Goal: Check status: Check status

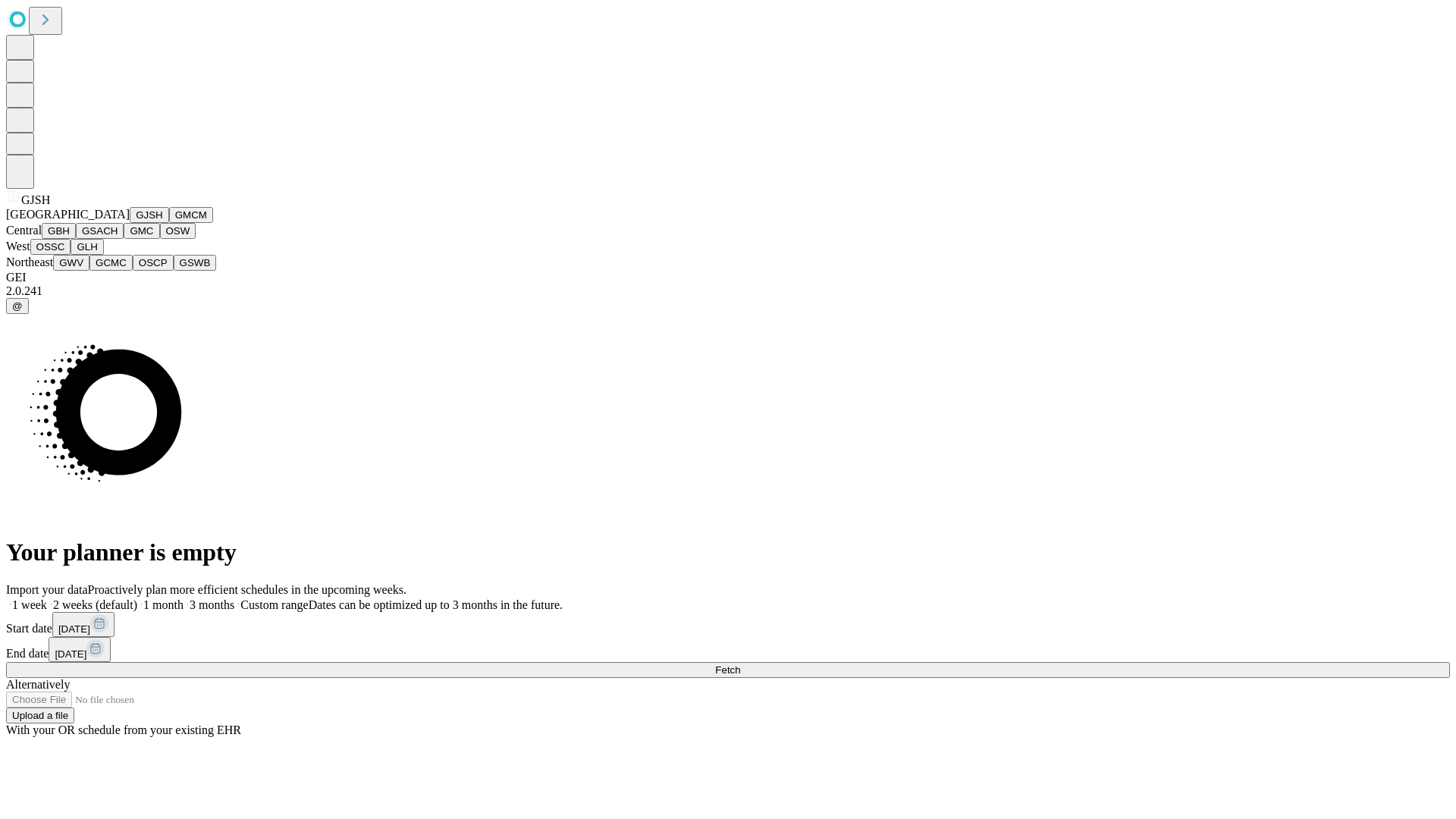
click at [130, 223] on button "GJSH" at bounding box center [150, 215] width 40 height 16
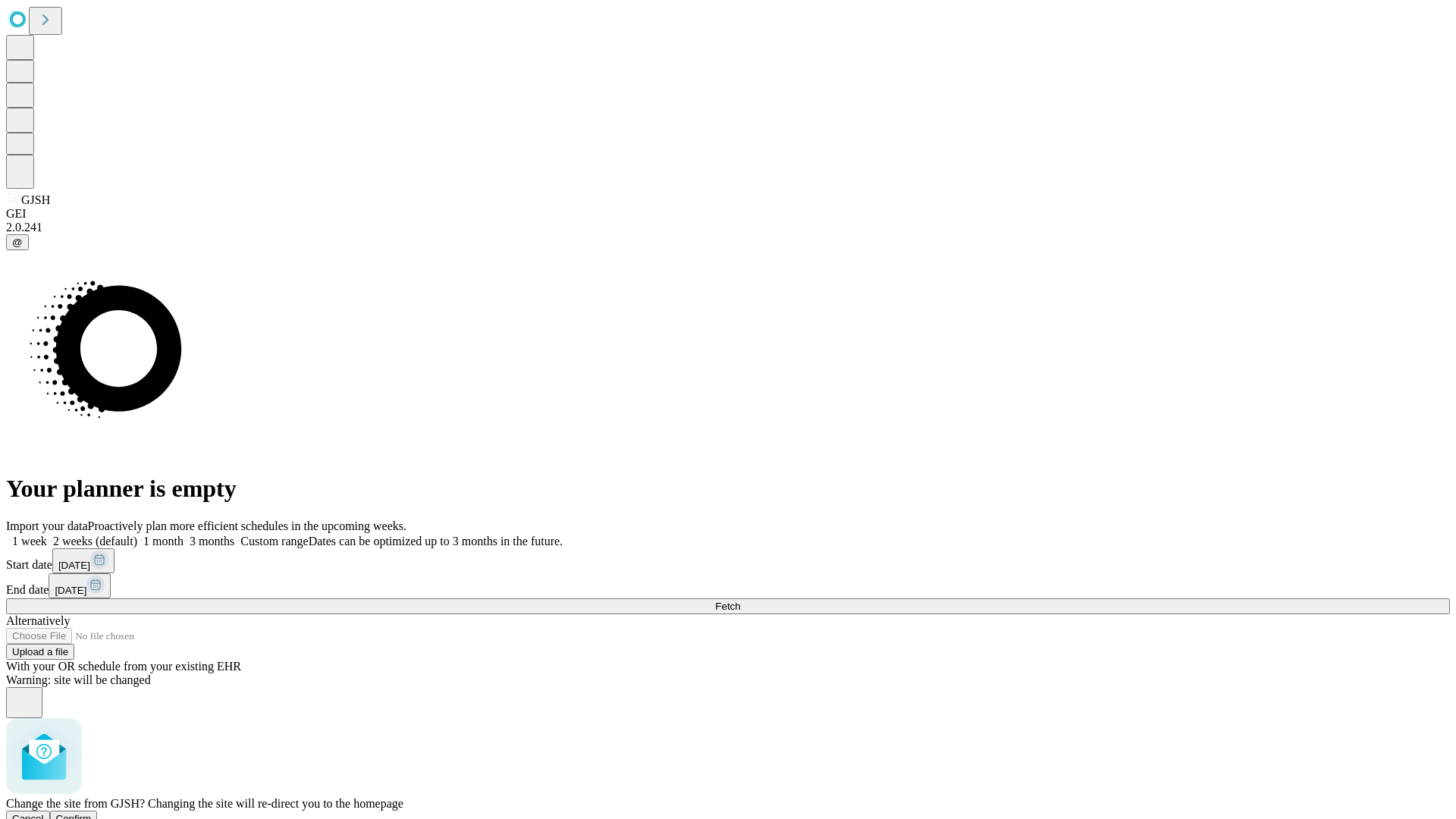
click at [92, 813] on span "Confirm" at bounding box center [73, 818] width 35 height 11
click at [137, 534] on label "2 weeks (default)" at bounding box center [92, 540] width 90 height 13
click at [740, 600] on span "Fetch" at bounding box center [727, 606] width 25 height 11
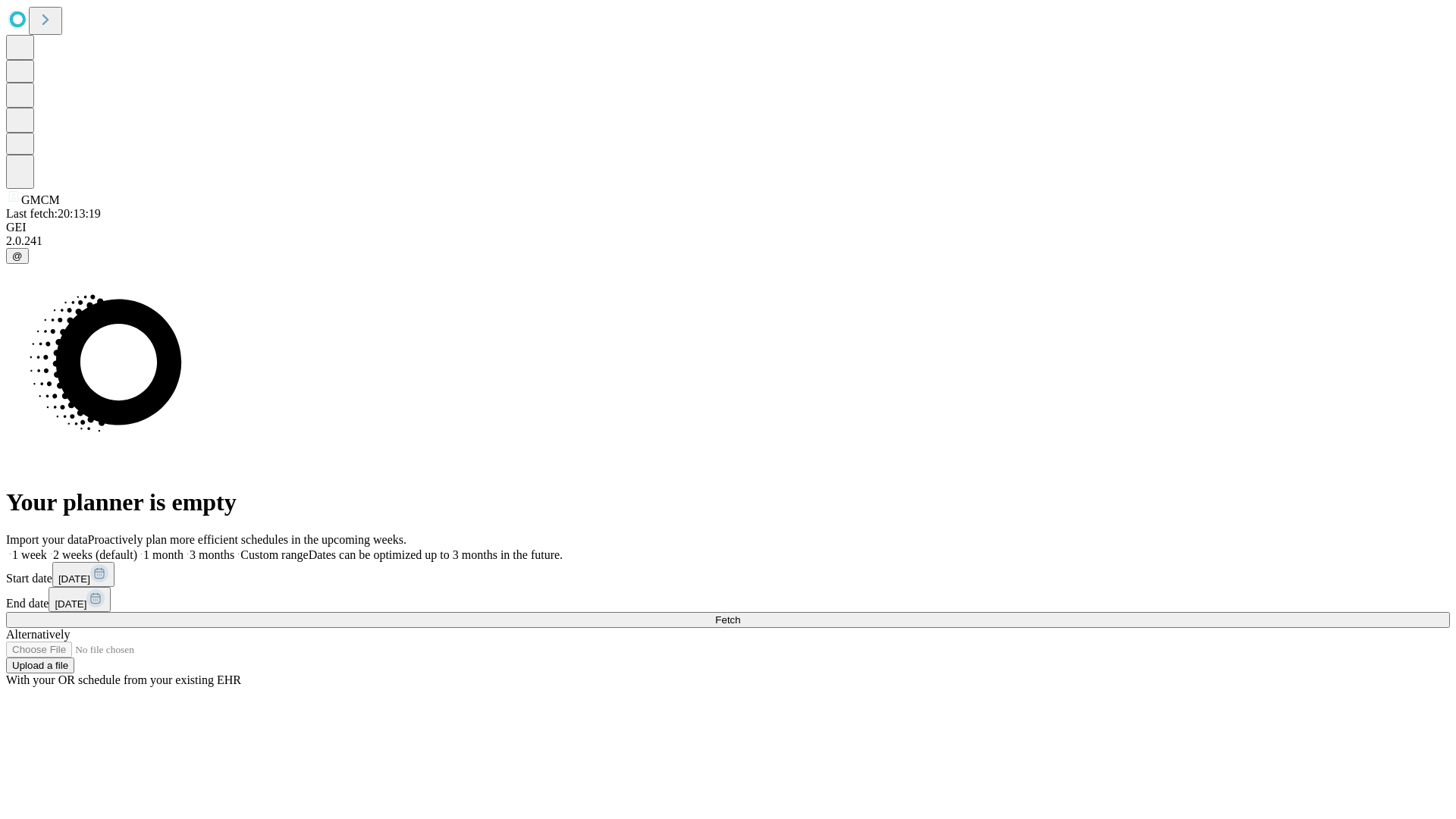
click at [137, 548] on label "2 weeks (default)" at bounding box center [92, 554] width 90 height 13
click at [740, 614] on span "Fetch" at bounding box center [727, 619] width 25 height 11
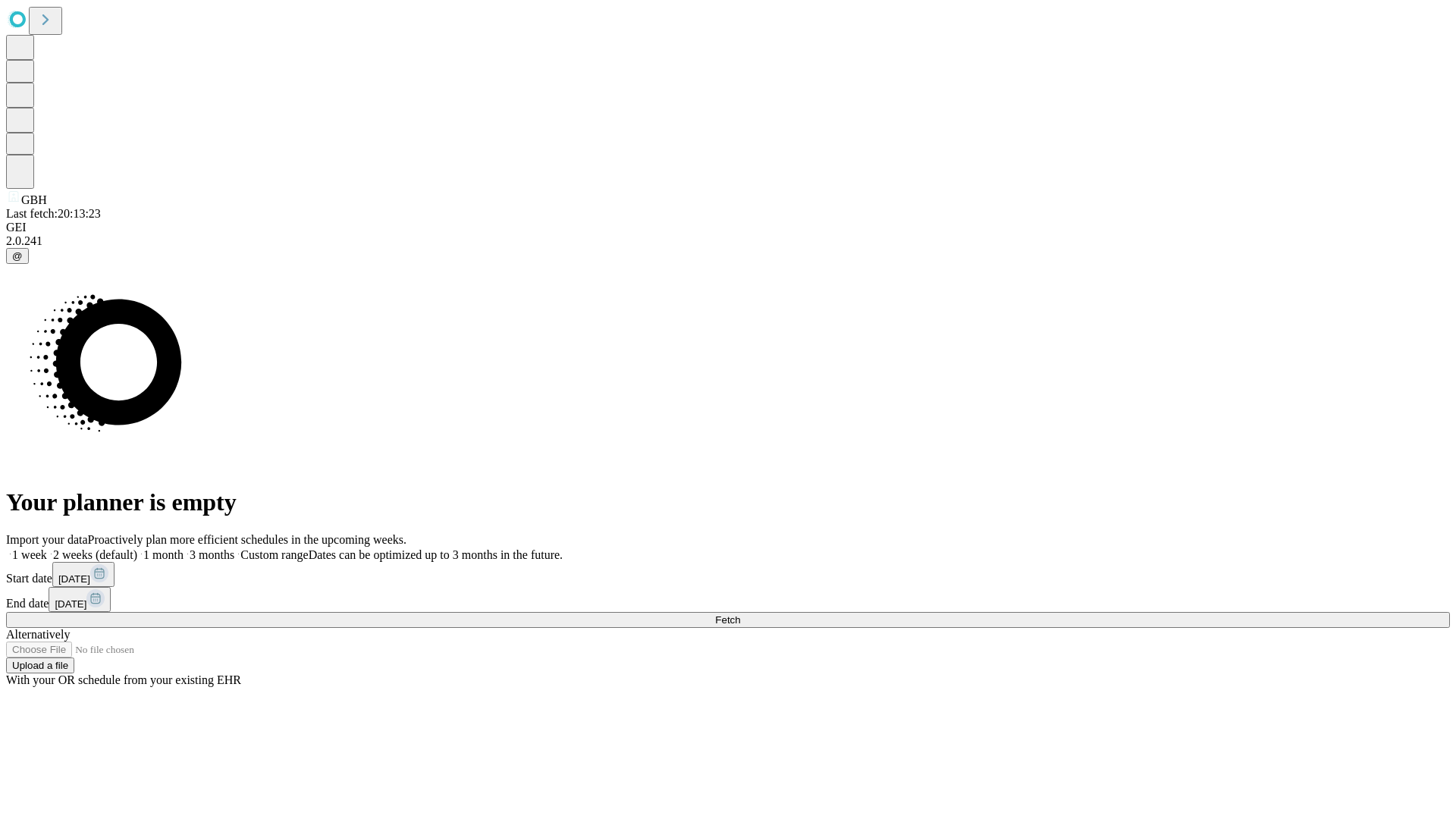
click at [137, 548] on label "2 weeks (default)" at bounding box center [92, 554] width 90 height 13
click at [740, 614] on span "Fetch" at bounding box center [727, 619] width 25 height 11
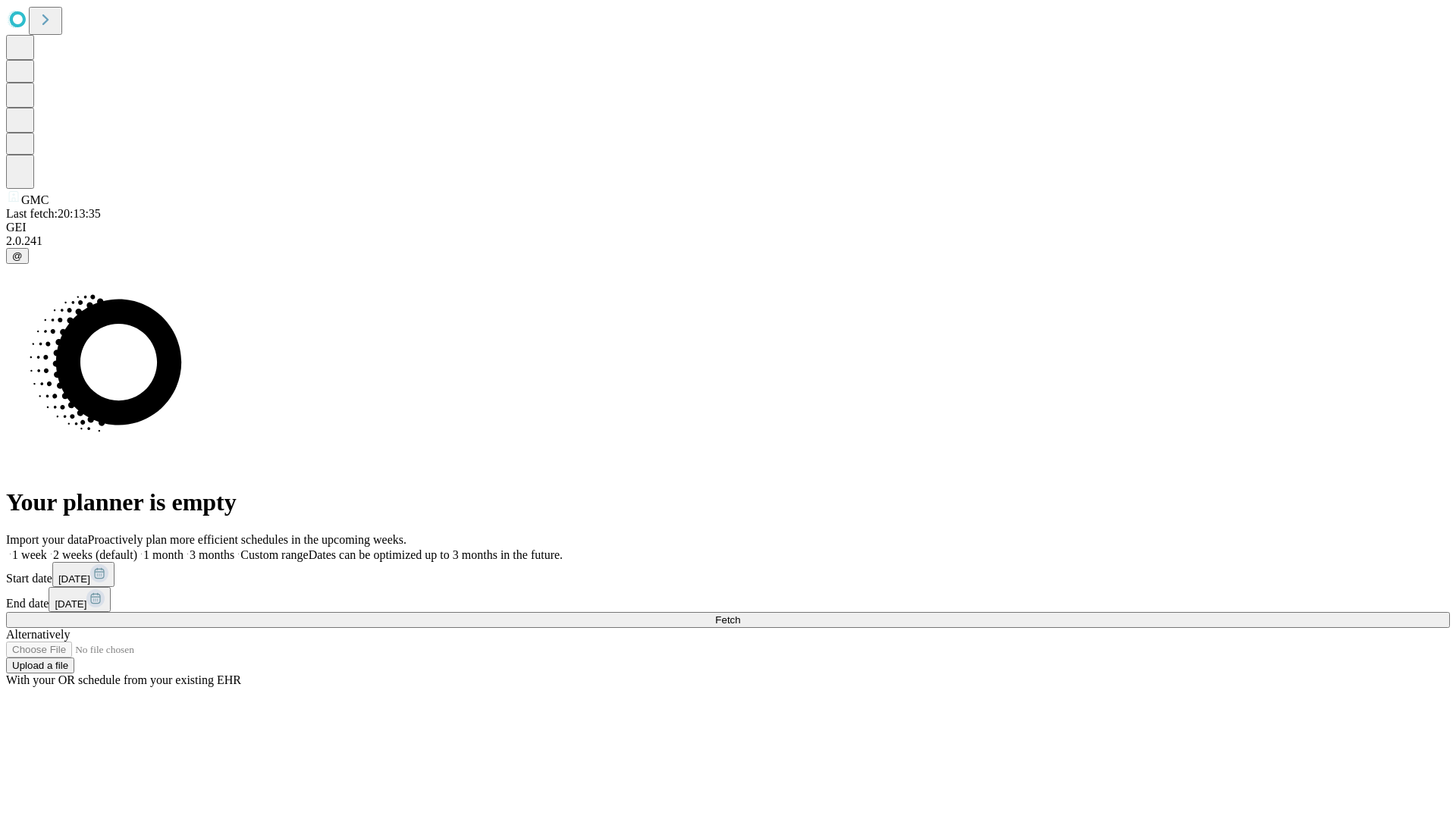
click at [137, 548] on label "2 weeks (default)" at bounding box center [92, 554] width 90 height 13
click at [740, 614] on span "Fetch" at bounding box center [727, 619] width 25 height 11
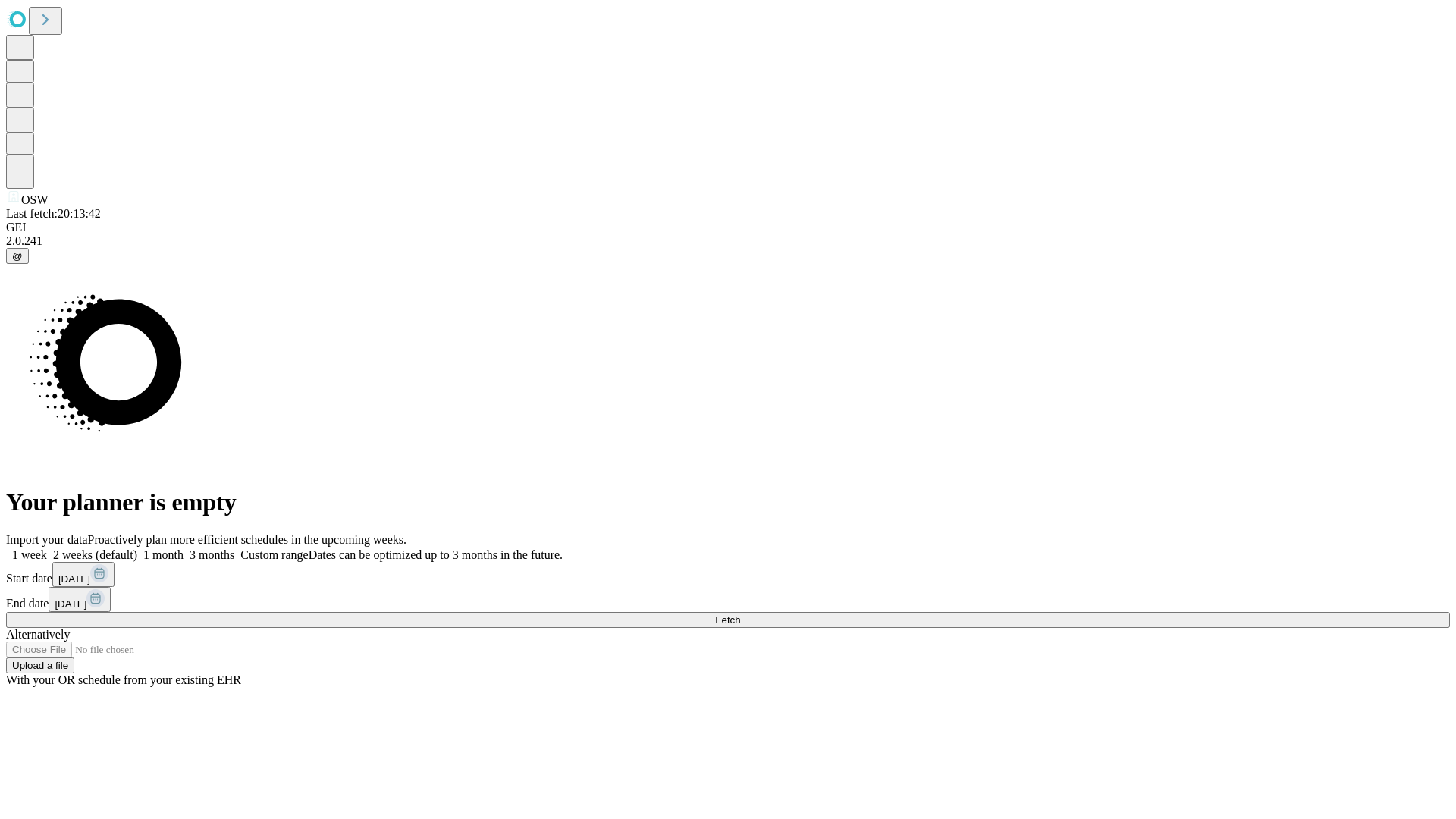
click at [137, 548] on label "2 weeks (default)" at bounding box center [92, 554] width 90 height 13
click at [740, 614] on span "Fetch" at bounding box center [727, 619] width 25 height 11
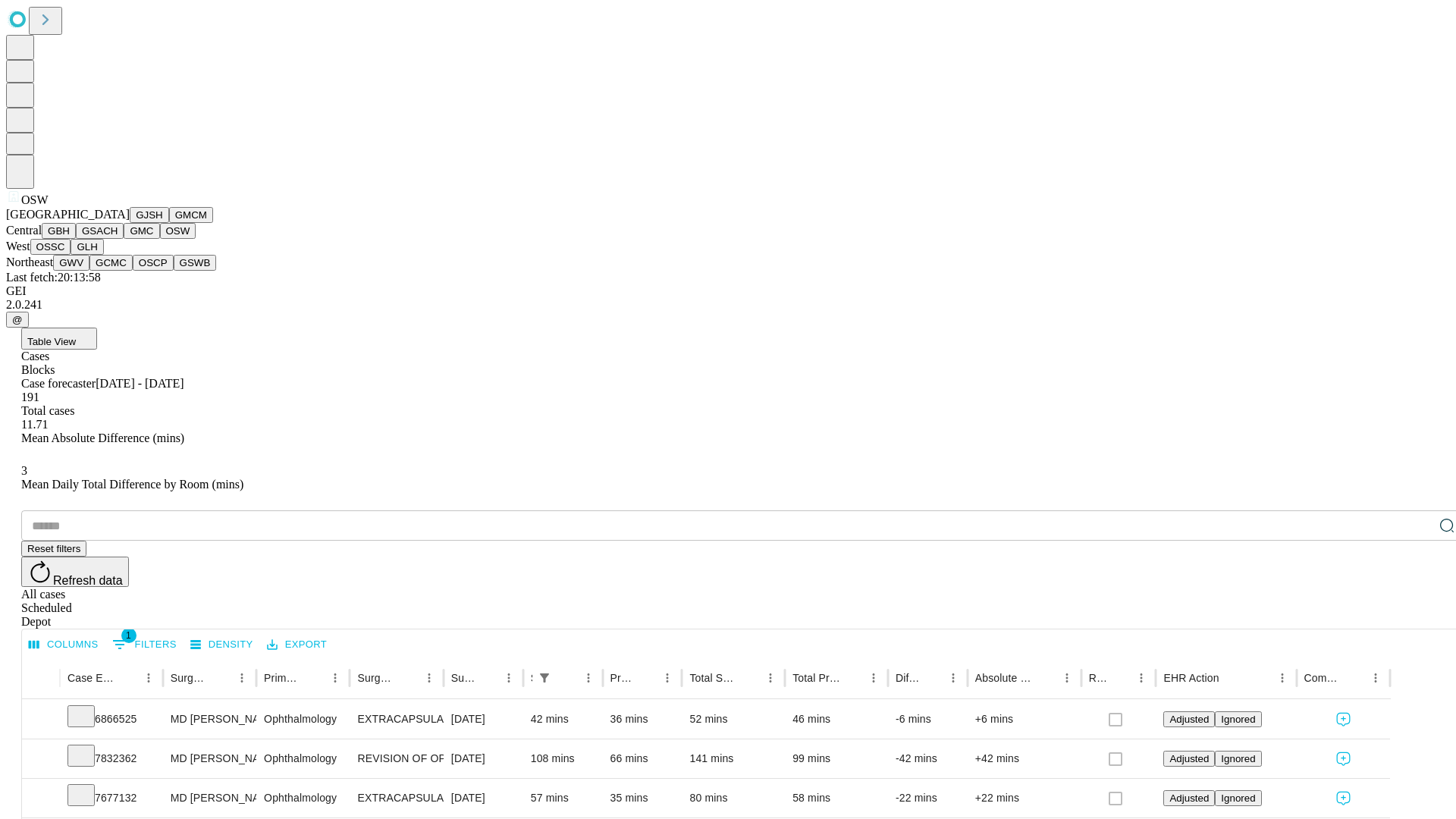
click at [71, 255] on button "OSSC" at bounding box center [51, 247] width 41 height 16
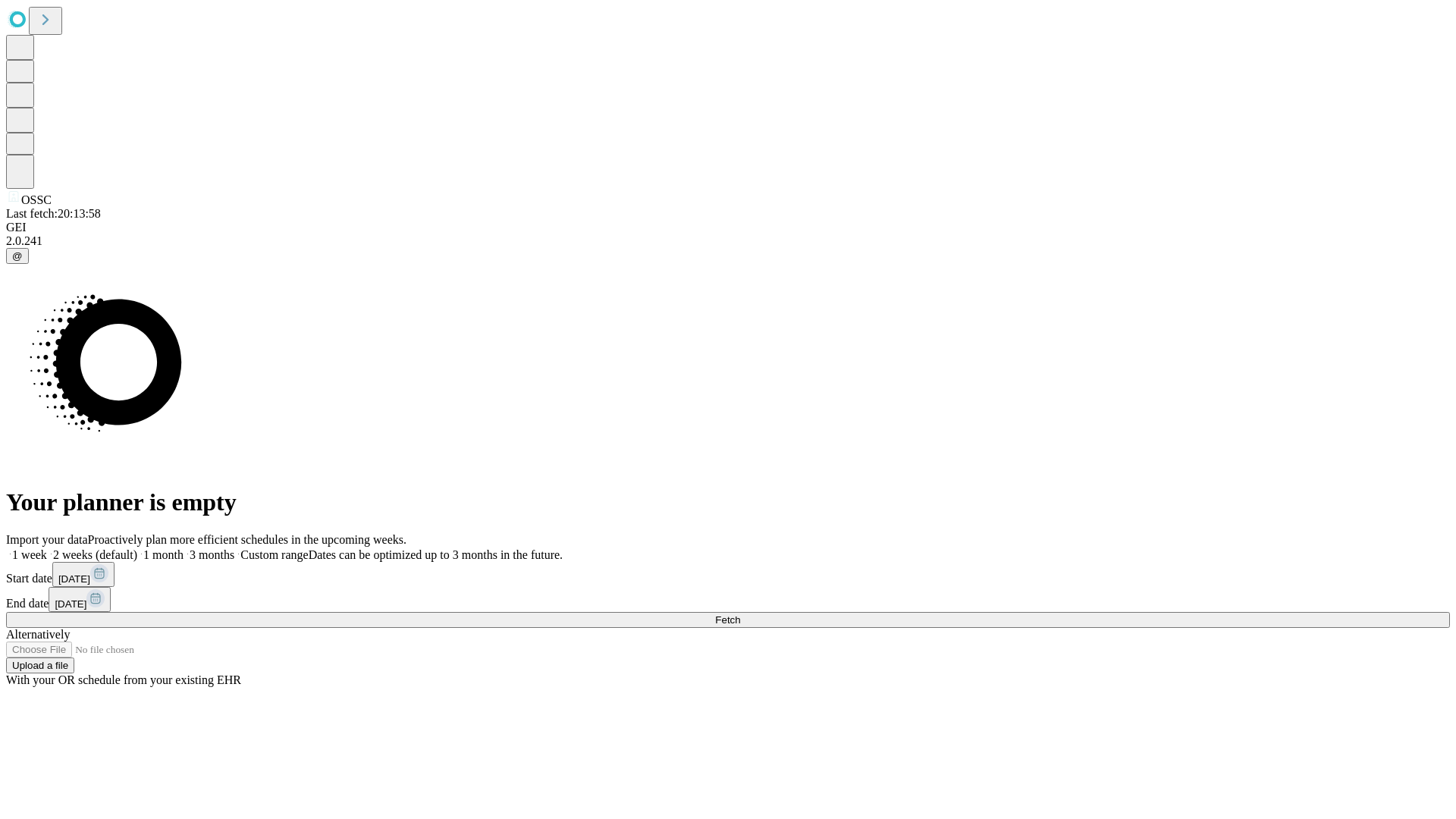
click at [137, 548] on label "2 weeks (default)" at bounding box center [92, 554] width 90 height 13
click at [740, 614] on span "Fetch" at bounding box center [727, 619] width 25 height 11
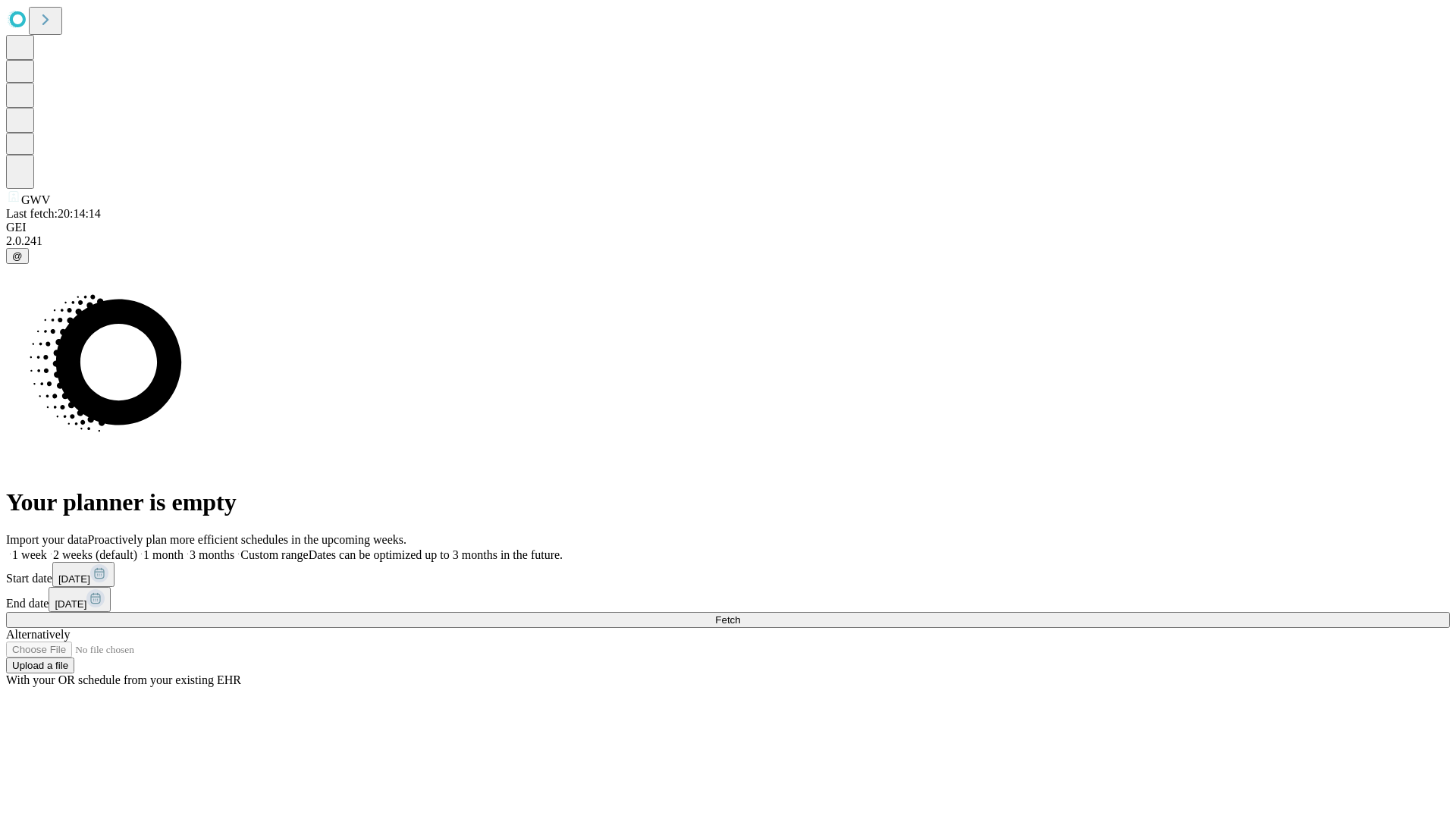
click at [137, 548] on label "2 weeks (default)" at bounding box center [92, 554] width 90 height 13
click at [740, 614] on span "Fetch" at bounding box center [727, 619] width 25 height 11
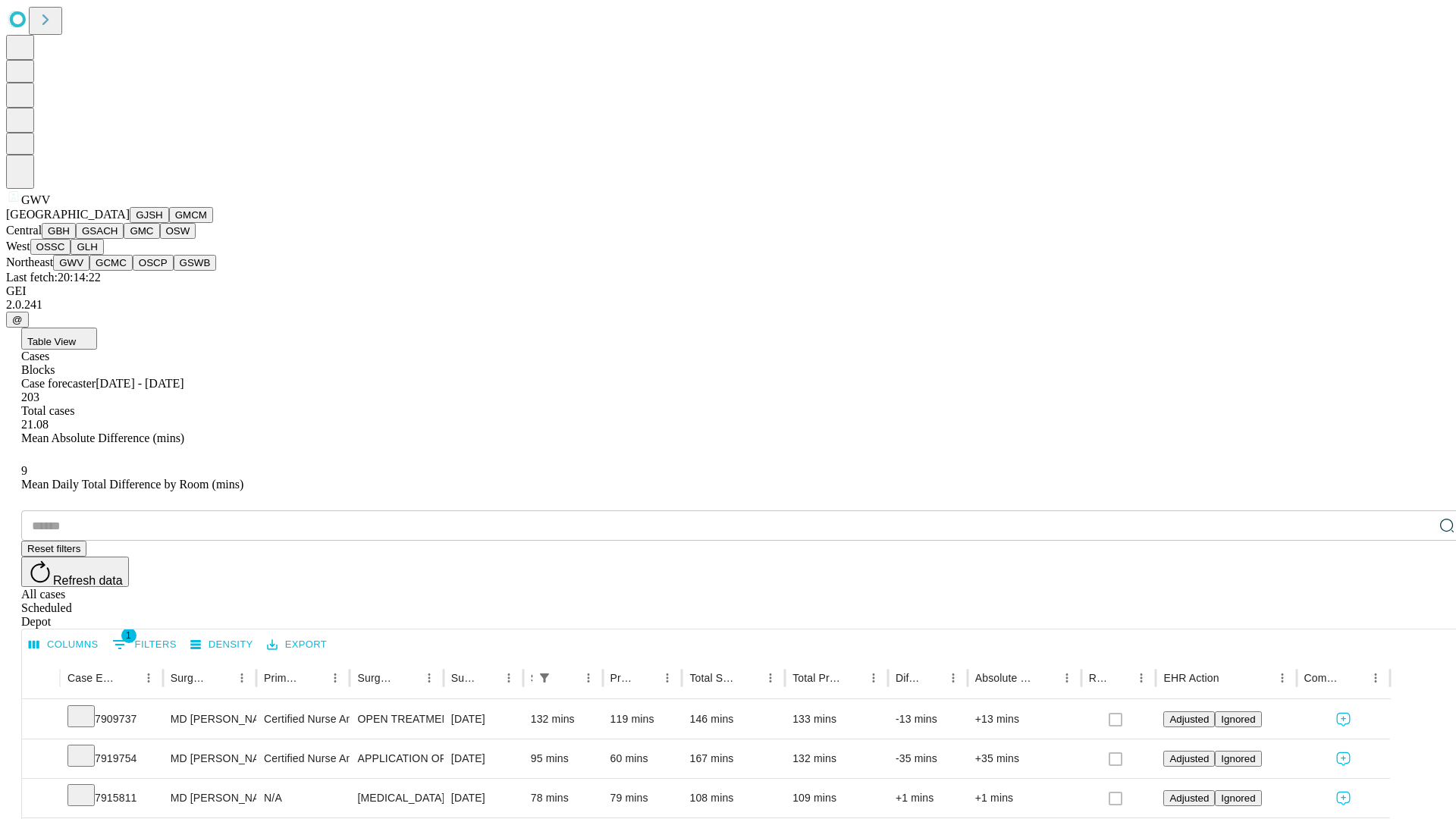
click at [118, 271] on button "GCMC" at bounding box center [111, 262] width 43 height 16
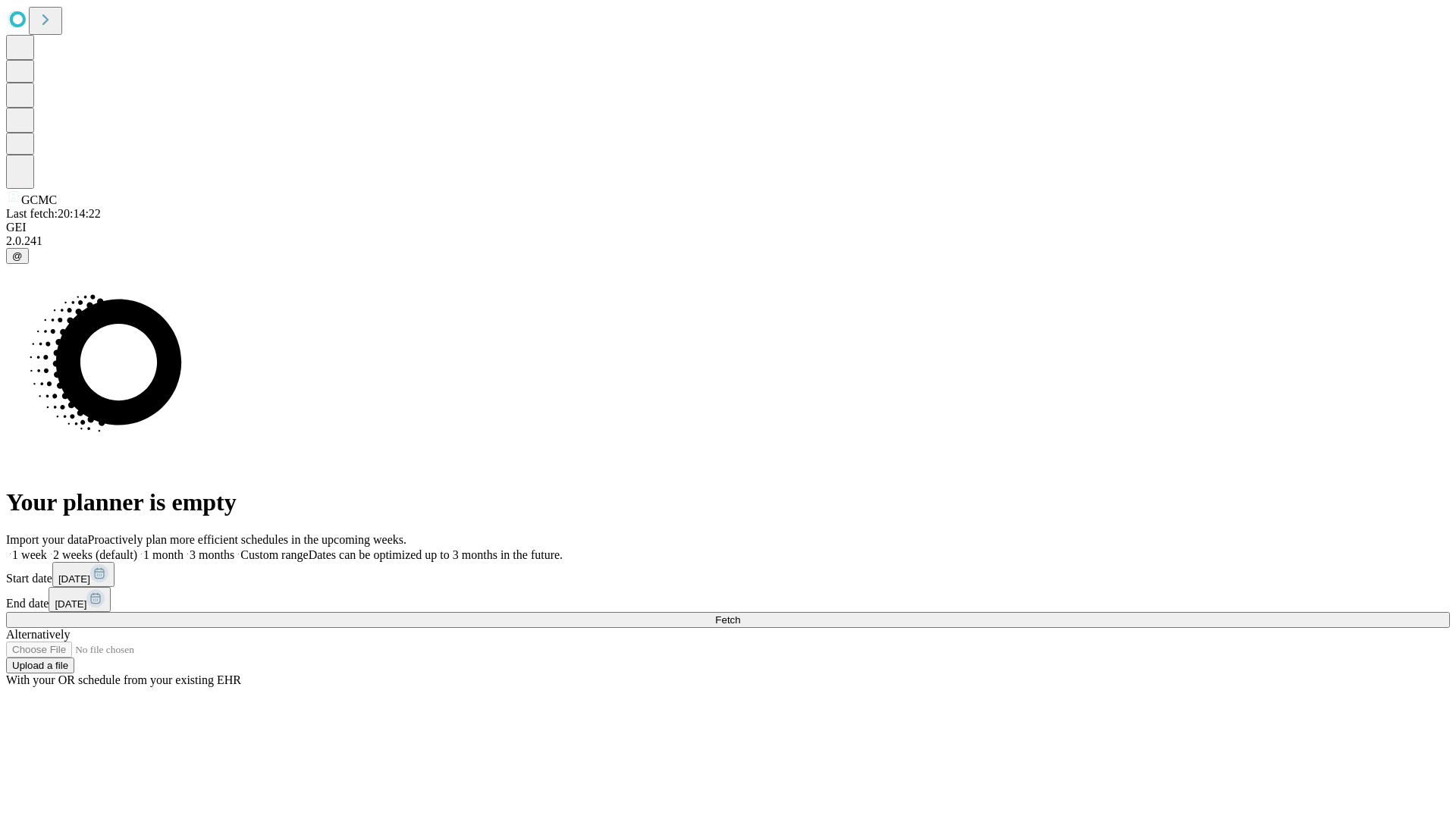
click at [137, 548] on label "2 weeks (default)" at bounding box center [92, 554] width 90 height 13
click at [740, 614] on span "Fetch" at bounding box center [727, 619] width 25 height 11
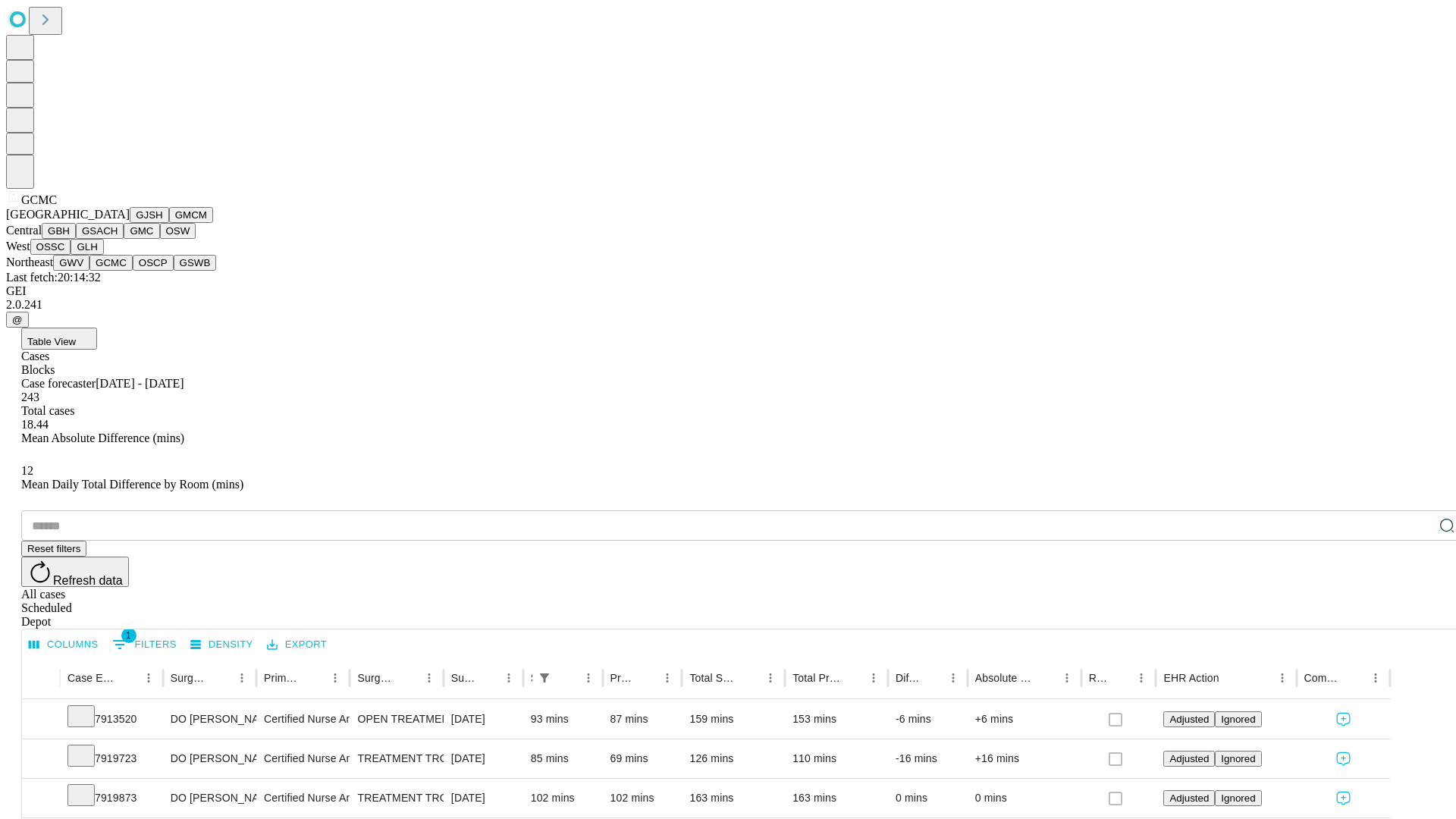
click at [133, 271] on button "OSCP" at bounding box center [153, 262] width 41 height 16
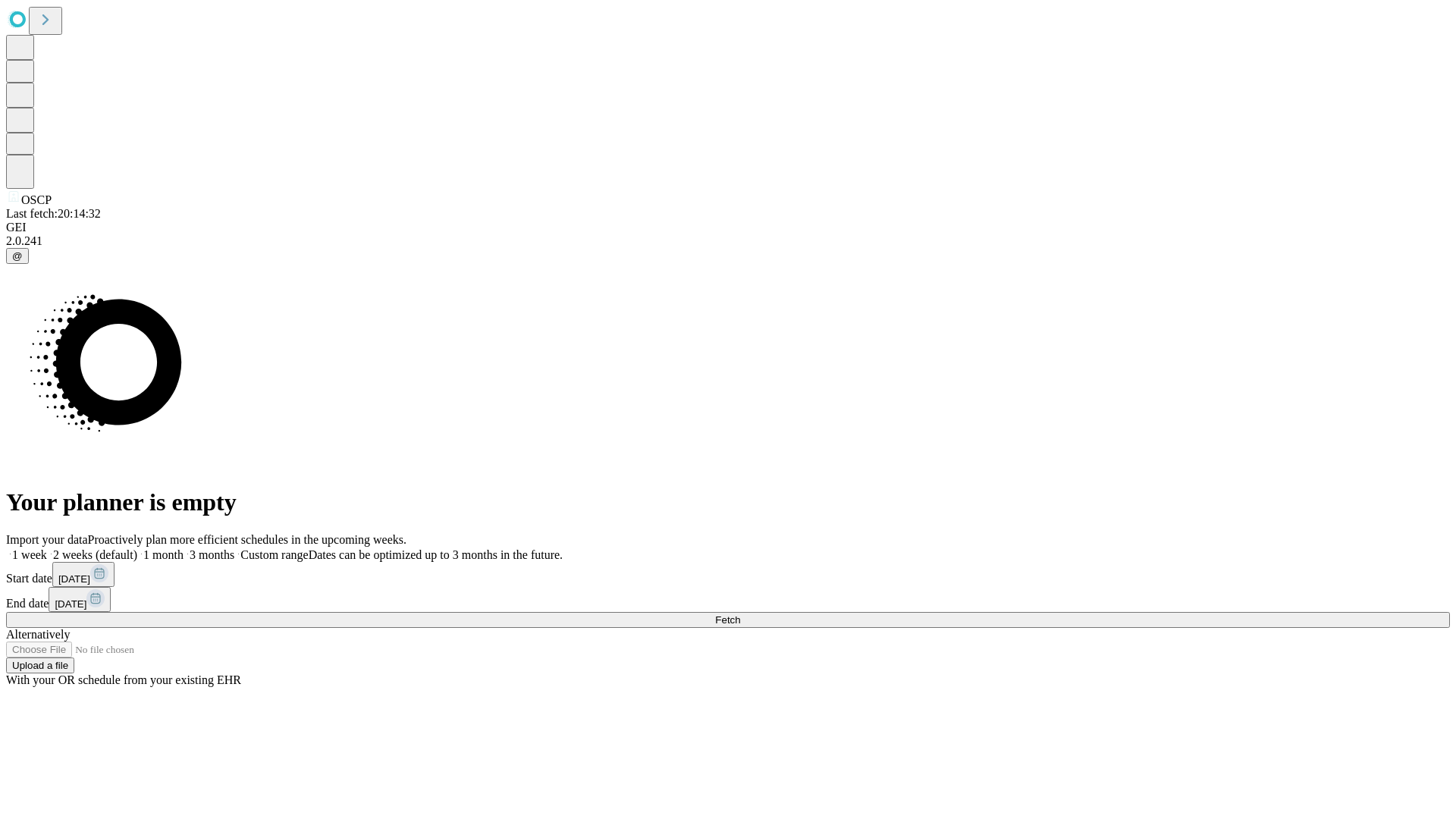
click at [137, 548] on label "2 weeks (default)" at bounding box center [92, 554] width 90 height 13
click at [740, 614] on span "Fetch" at bounding box center [727, 619] width 25 height 11
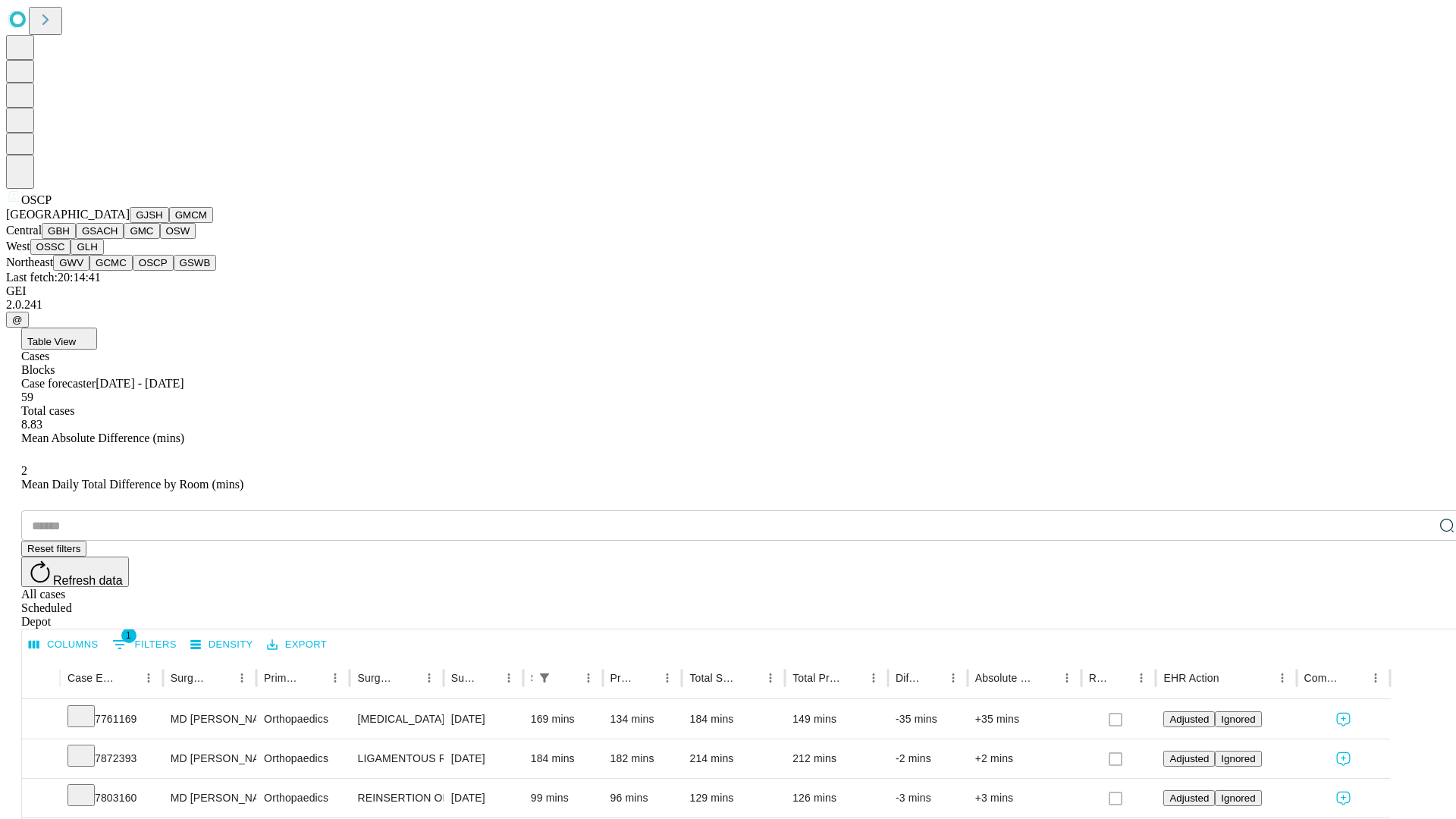
click at [174, 271] on button "GSWB" at bounding box center [195, 262] width 43 height 16
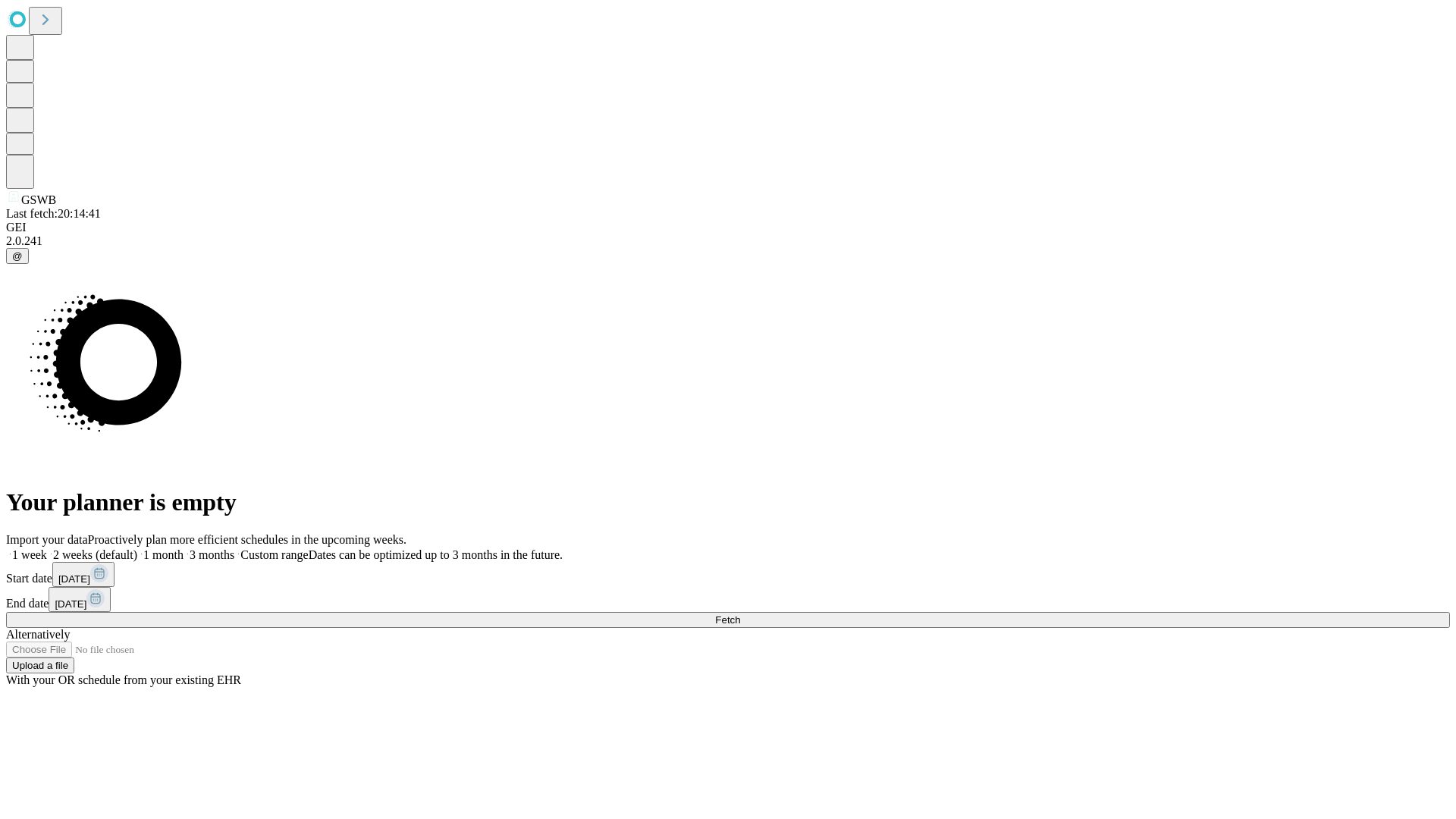
click at [137, 548] on label "2 weeks (default)" at bounding box center [92, 554] width 90 height 13
click at [740, 614] on span "Fetch" at bounding box center [727, 619] width 25 height 11
